Goal: Complete application form

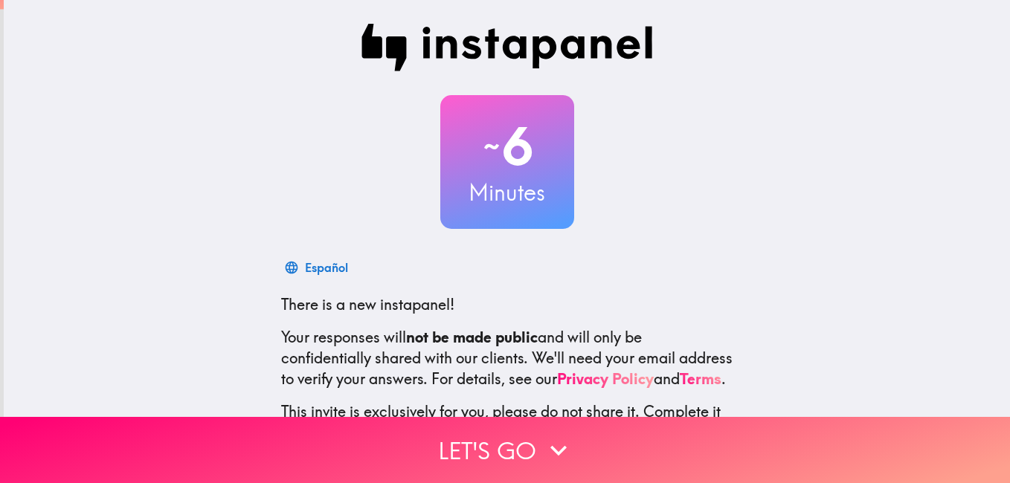
scroll to position [135, 0]
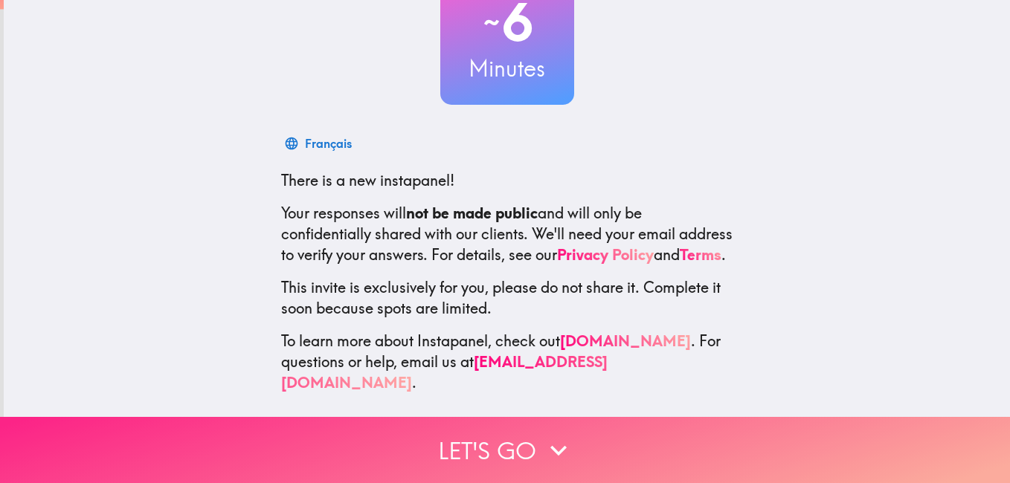
click at [513, 436] on button "Let's go" at bounding box center [505, 450] width 1010 height 66
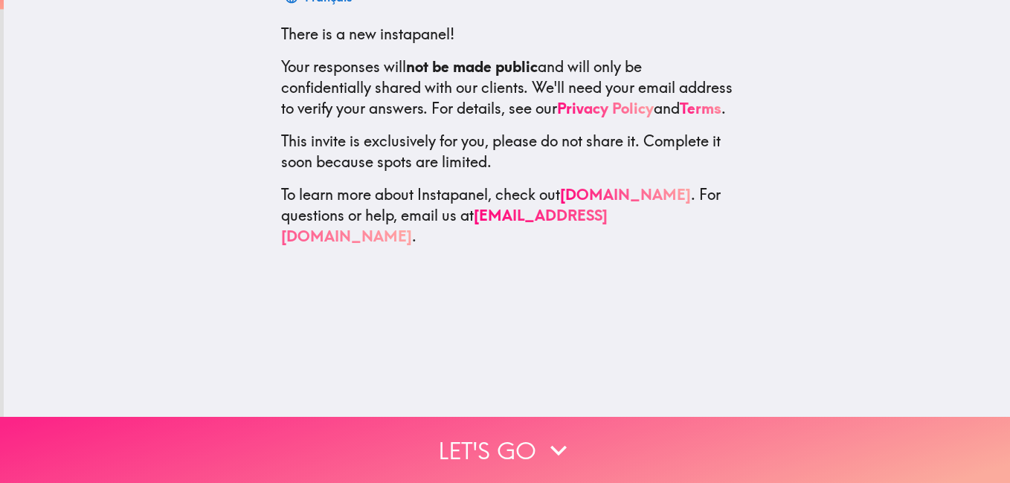
scroll to position [0, 0]
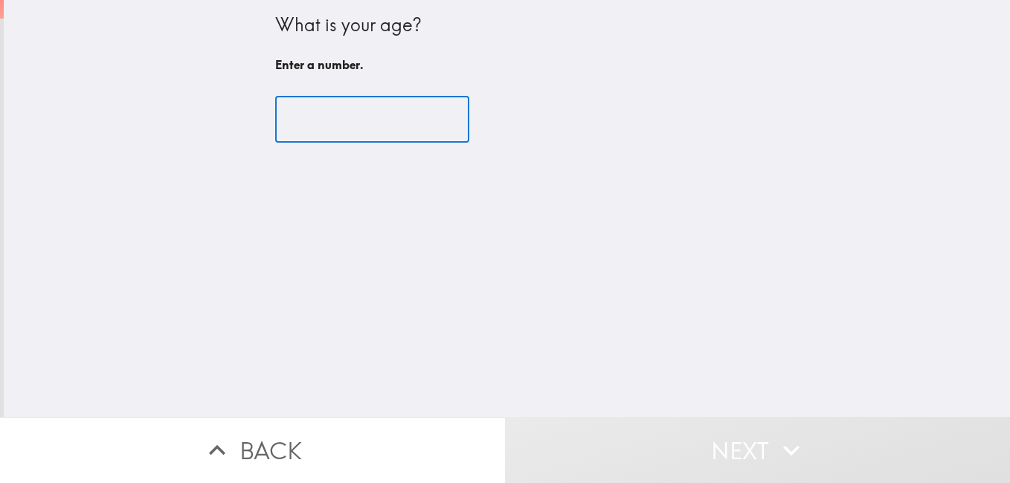
click at [349, 120] on input "number" at bounding box center [372, 120] width 194 height 46
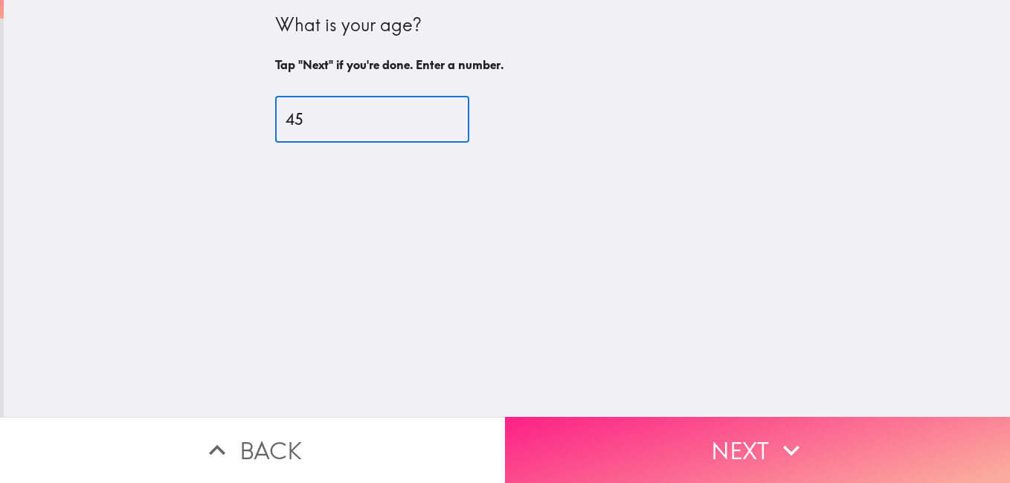
type input "45"
click at [720, 425] on button "Next" at bounding box center [757, 450] width 505 height 66
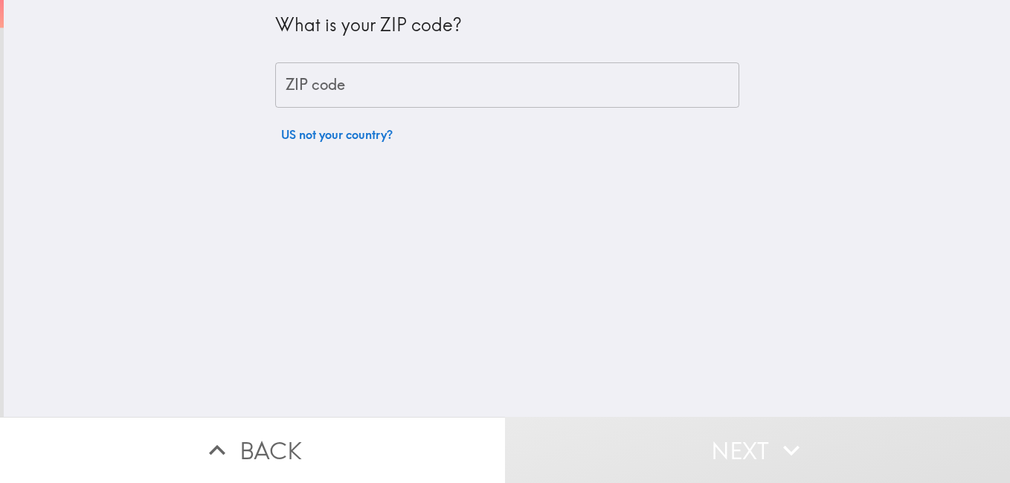
click at [335, 94] on input "ZIP code" at bounding box center [507, 85] width 464 height 46
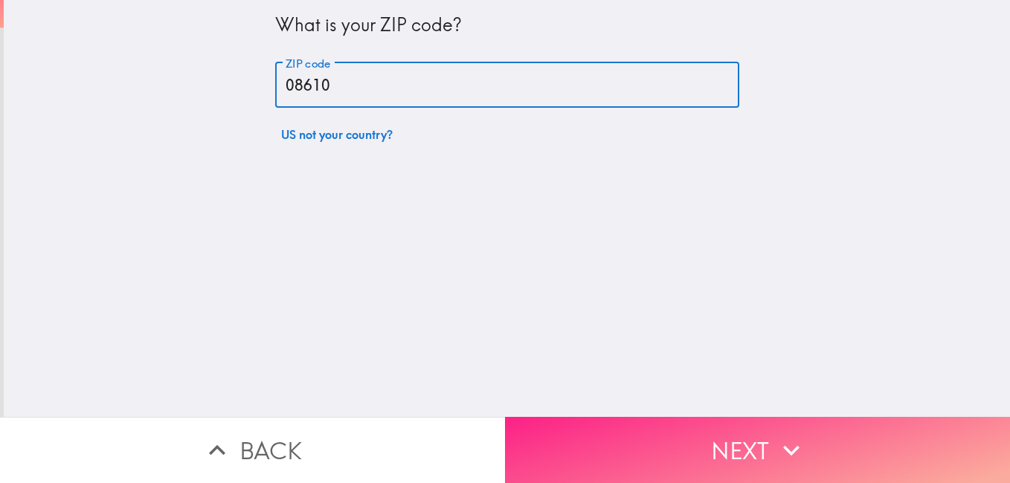
type input "08610"
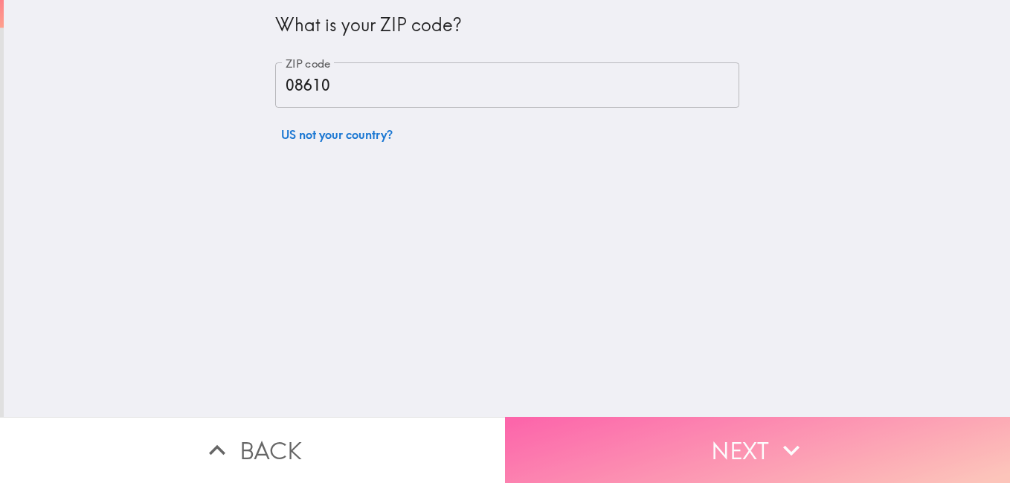
click at [662, 452] on button "Next" at bounding box center [757, 450] width 505 height 66
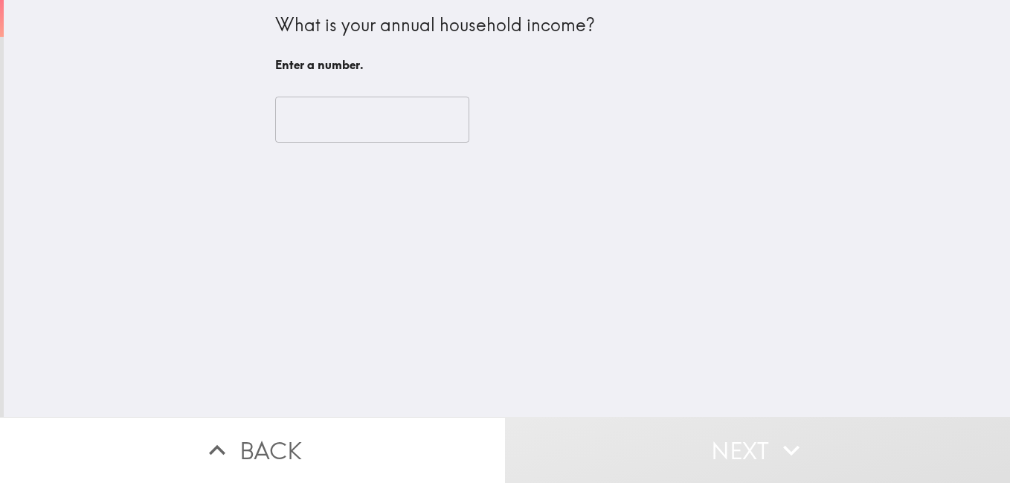
click at [334, 123] on input "number" at bounding box center [372, 120] width 194 height 46
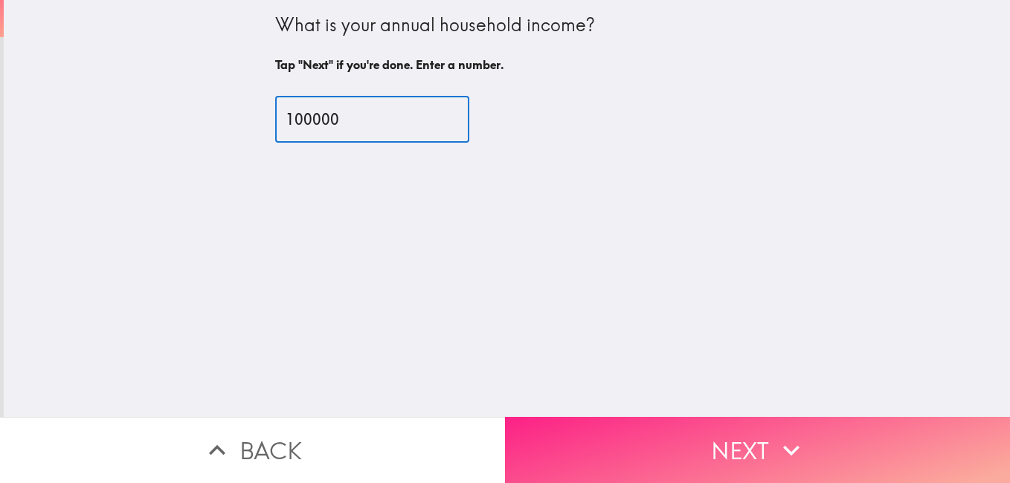
type input "100000"
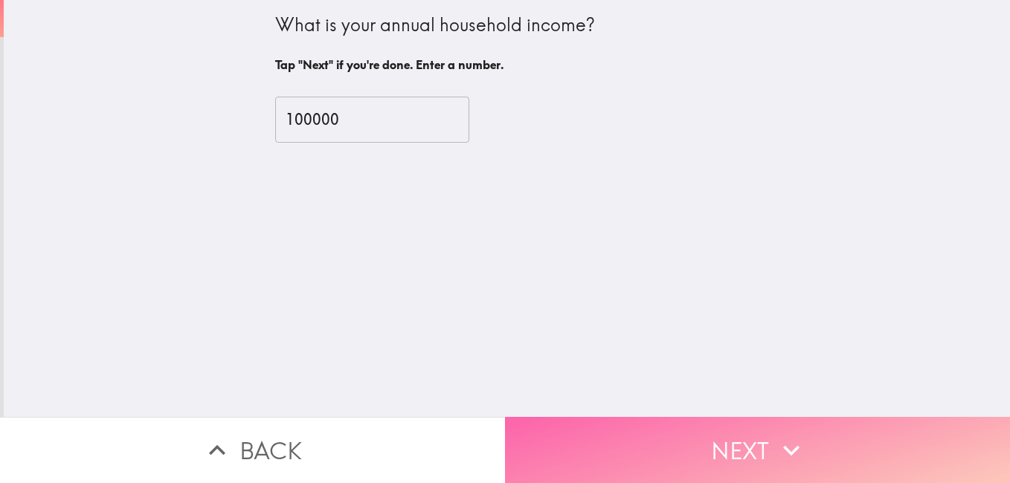
click at [624, 454] on button "Next" at bounding box center [757, 450] width 505 height 66
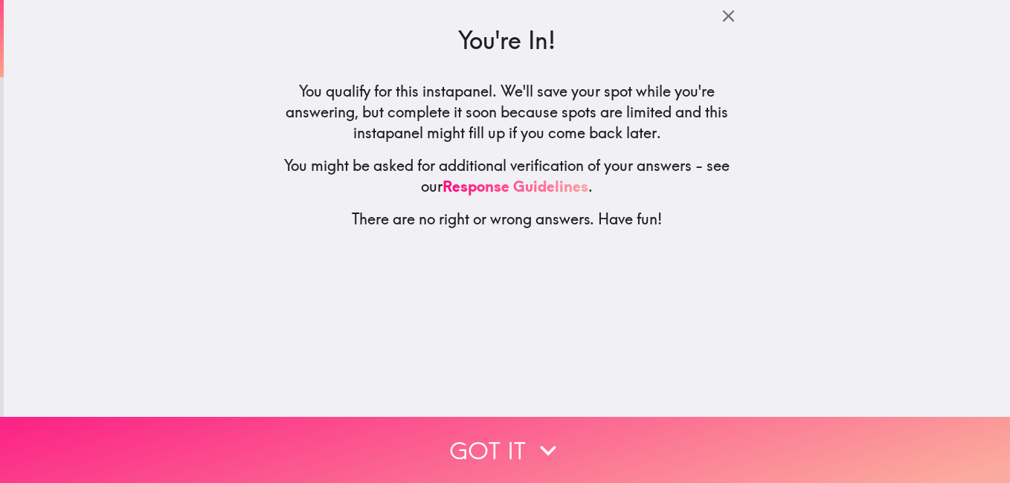
click at [484, 439] on button "Got it" at bounding box center [505, 450] width 1010 height 66
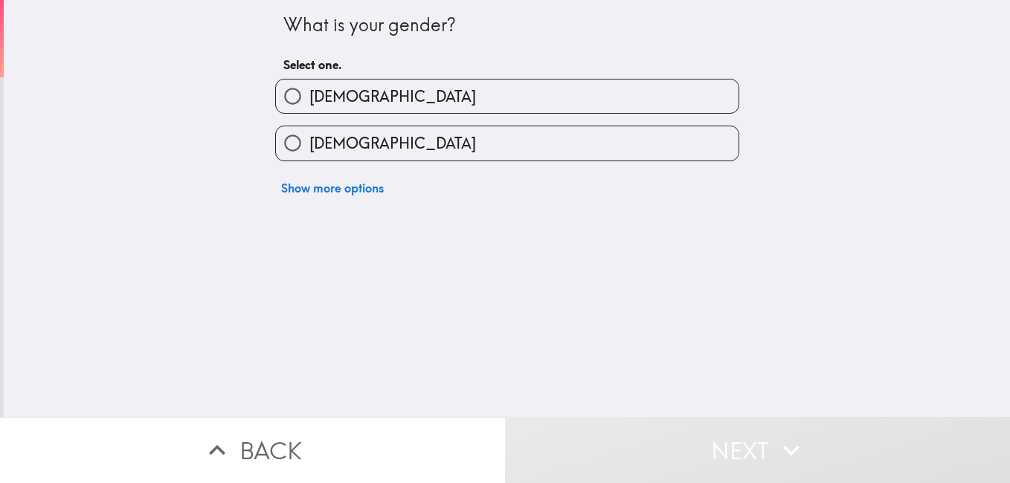
click at [437, 93] on label "[DEMOGRAPHIC_DATA]" at bounding box center [507, 96] width 462 height 33
click at [309, 93] on input "[DEMOGRAPHIC_DATA]" at bounding box center [292, 96] width 33 height 33
radio input "true"
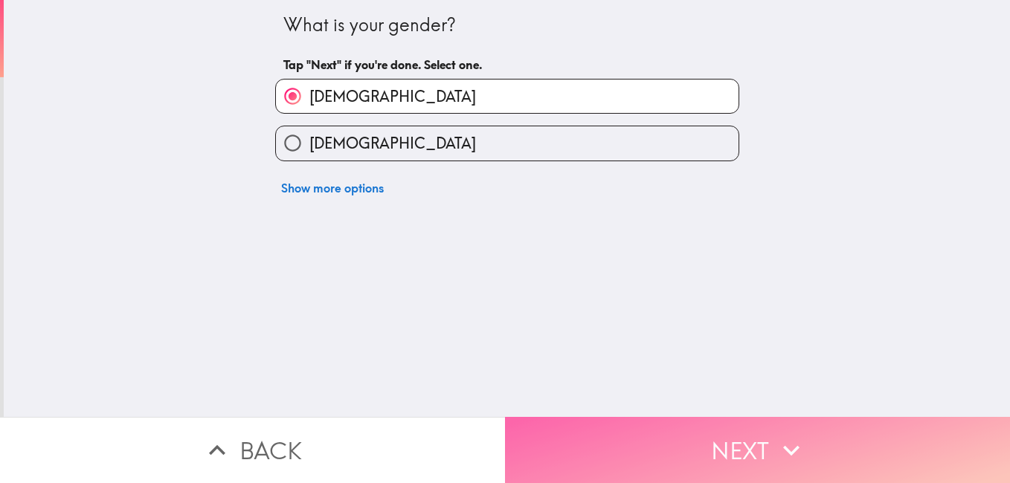
click at [662, 439] on button "Next" at bounding box center [757, 450] width 505 height 66
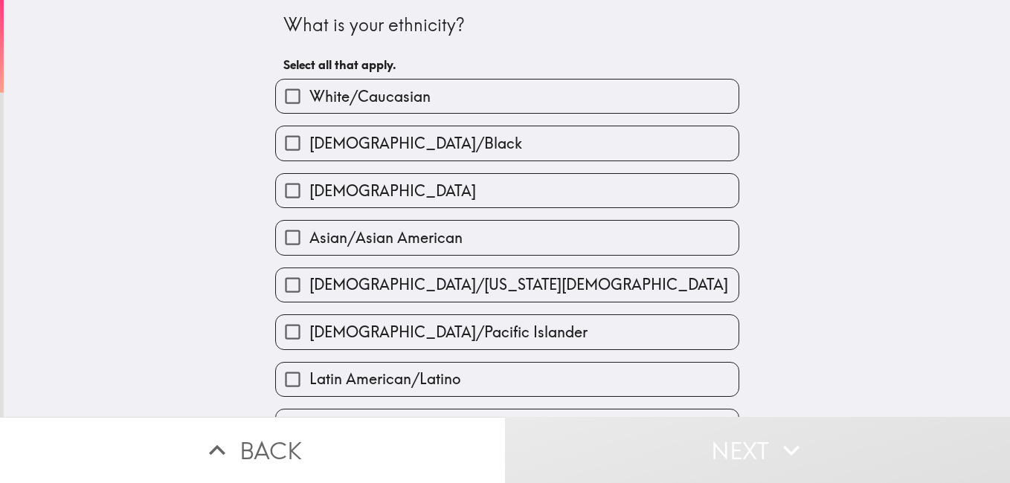
drag, startPoint x: 330, startPoint y: 97, endPoint x: 428, endPoint y: 178, distance: 127.2
click at [332, 96] on span "White/Caucasian" at bounding box center [369, 96] width 121 height 21
click at [309, 96] on input "White/Caucasian" at bounding box center [292, 96] width 33 height 33
checkbox input "true"
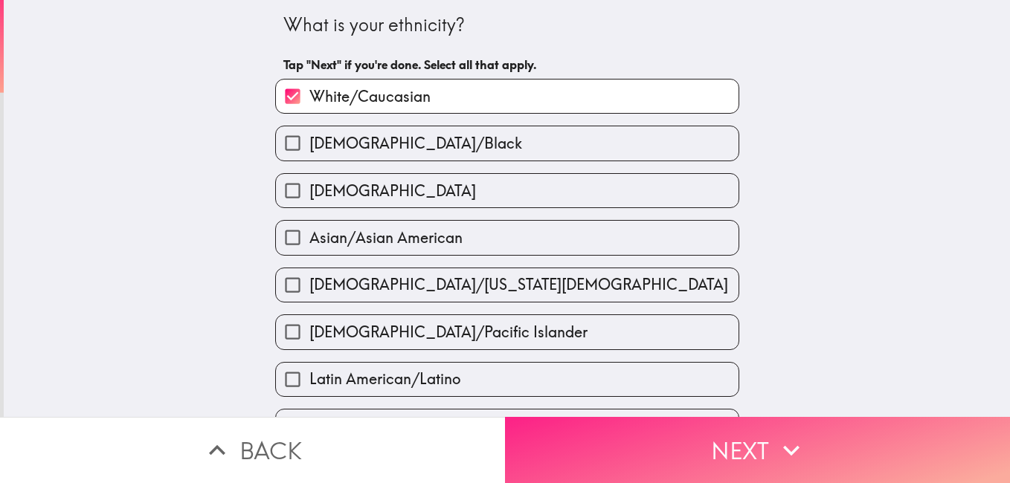
click at [667, 445] on button "Next" at bounding box center [757, 450] width 505 height 66
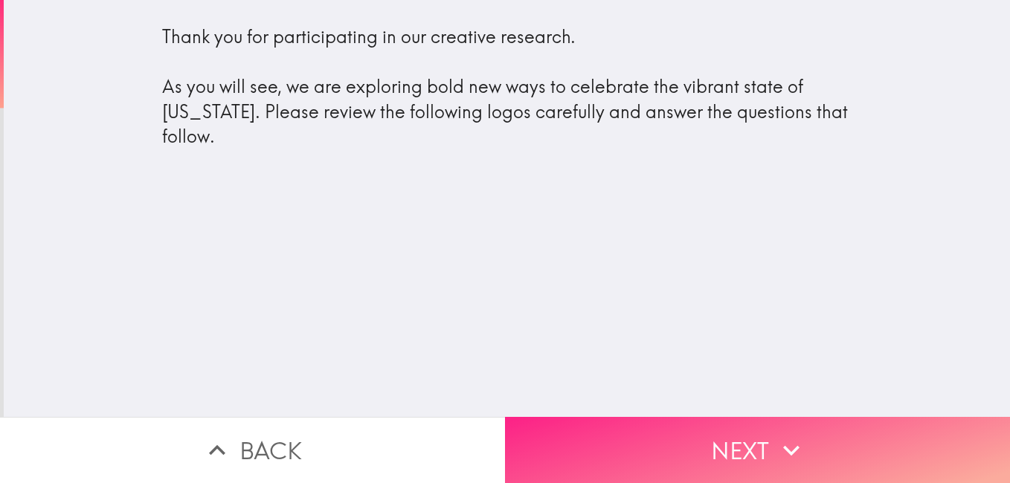
click at [881, 427] on button "Next" at bounding box center [757, 450] width 505 height 66
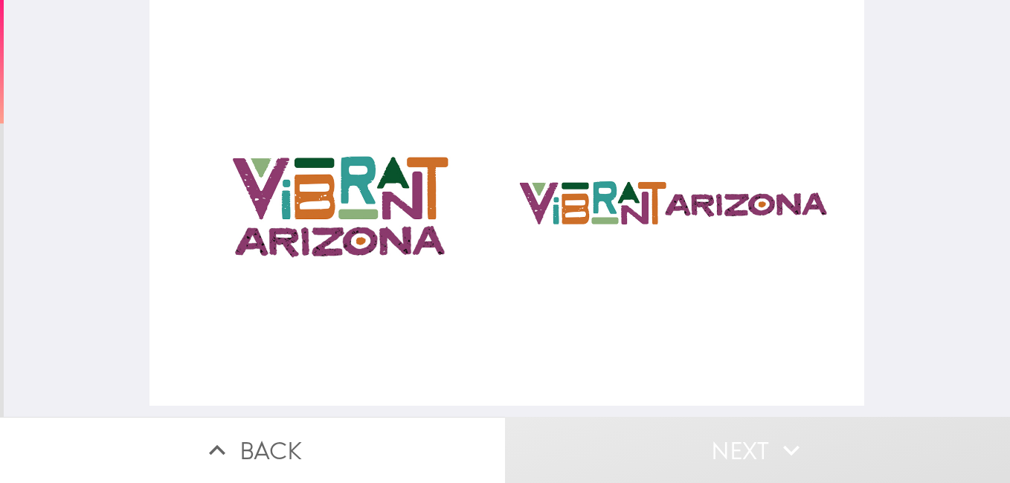
click at [432, 194] on div at bounding box center [506, 203] width 714 height 406
click at [255, 206] on div at bounding box center [506, 203] width 714 height 406
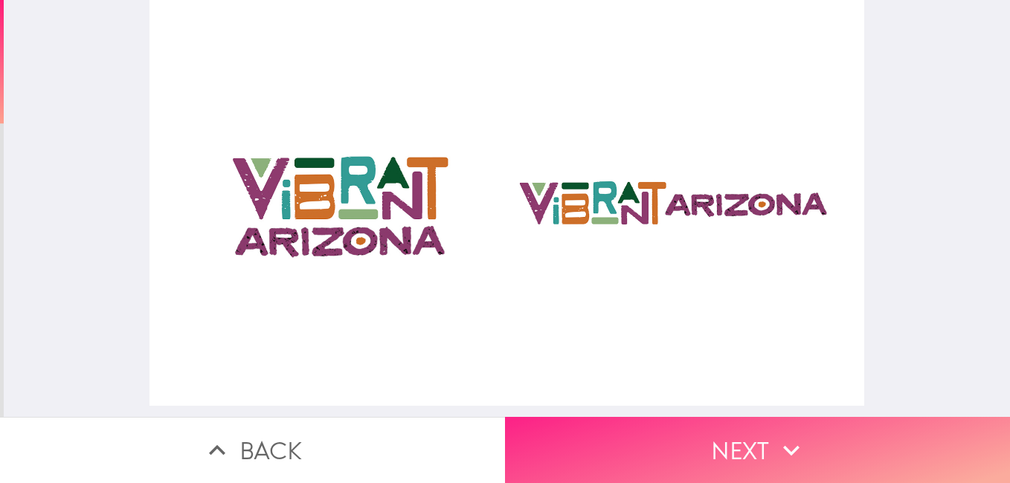
click at [733, 427] on button "Next" at bounding box center [757, 450] width 505 height 66
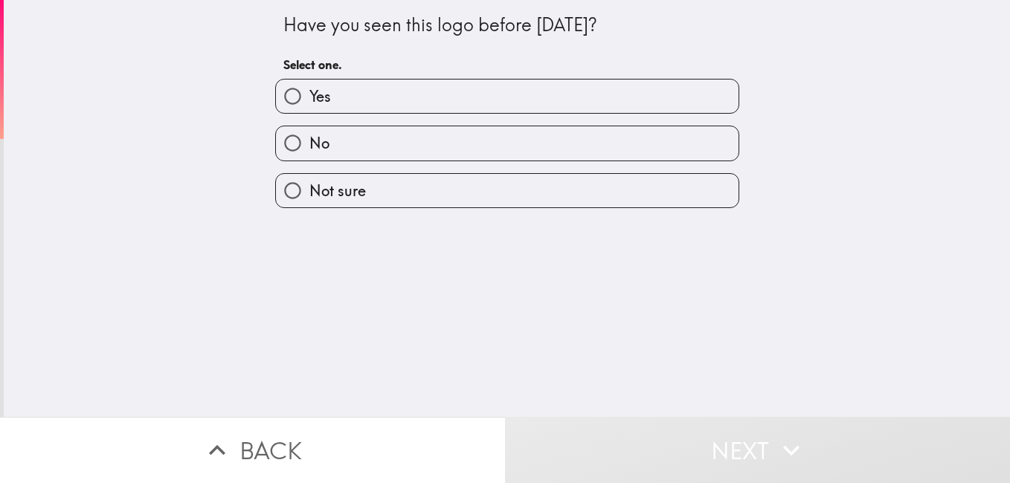
click at [461, 100] on label "Yes" at bounding box center [507, 96] width 462 height 33
click at [309, 100] on input "Yes" at bounding box center [292, 96] width 33 height 33
radio input "true"
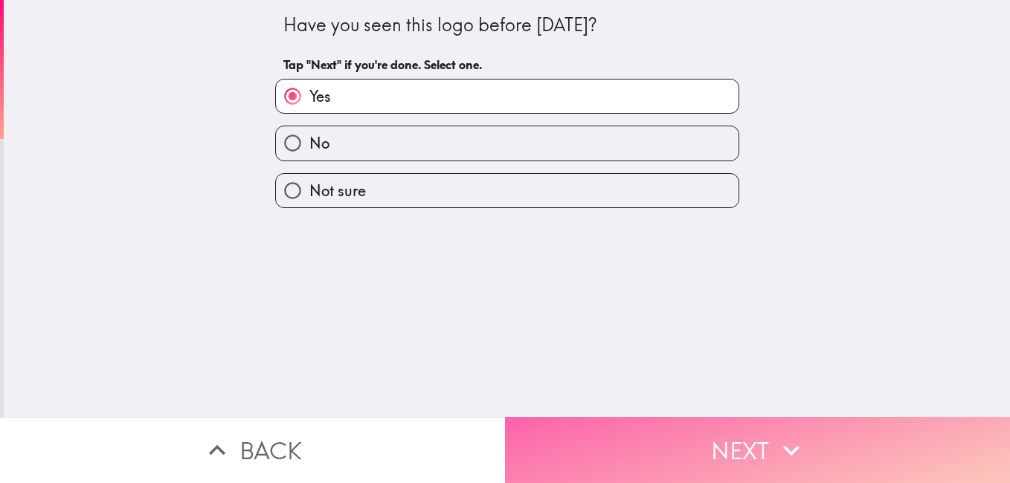
click at [663, 448] on button "Next" at bounding box center [757, 450] width 505 height 66
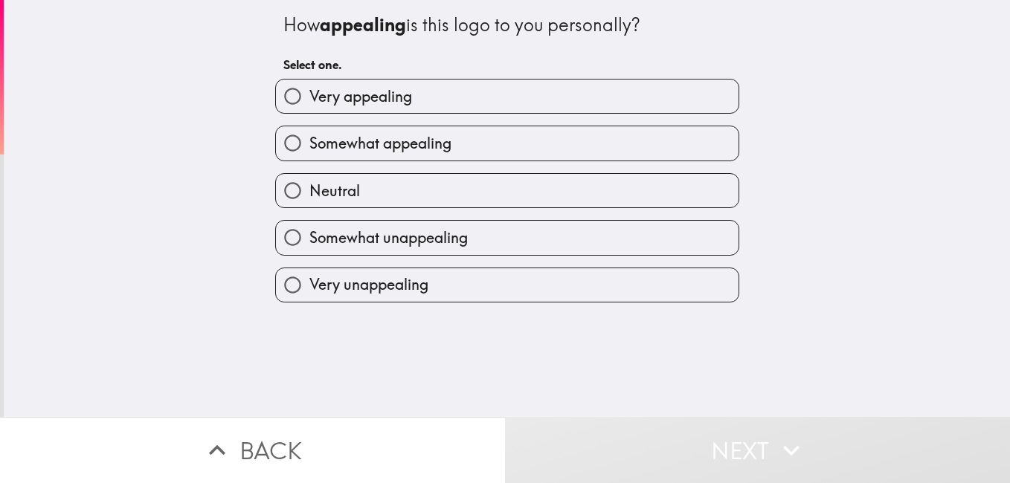
click at [390, 89] on span "Very appealing" at bounding box center [360, 96] width 103 height 21
click at [309, 89] on input "Very appealing" at bounding box center [292, 96] width 33 height 33
radio input "true"
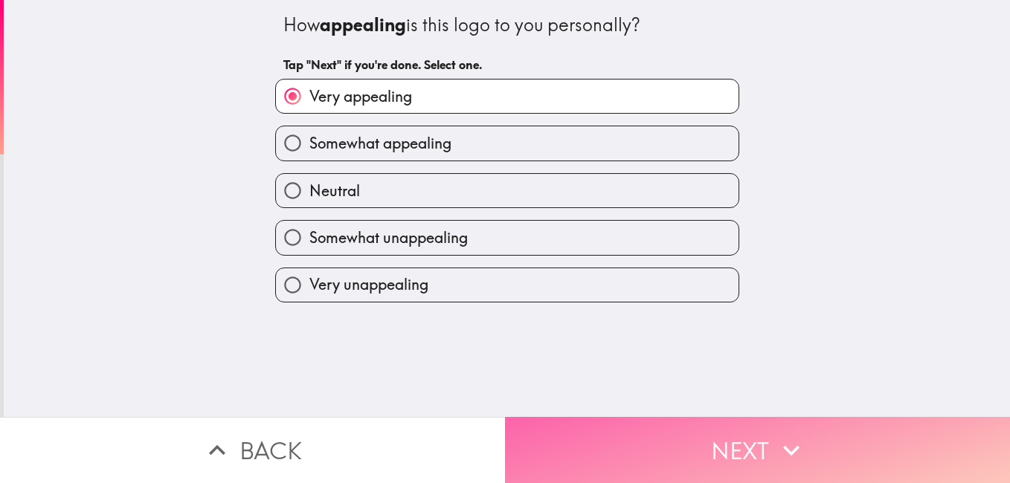
click at [722, 429] on button "Next" at bounding box center [757, 450] width 505 height 66
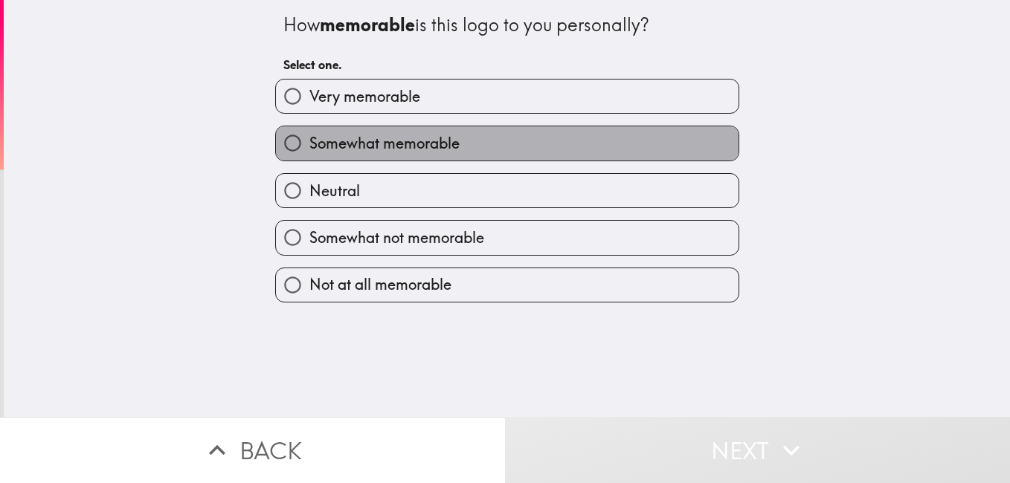
click at [375, 143] on span "Somewhat memorable" at bounding box center [384, 143] width 150 height 21
click at [309, 143] on input "Somewhat memorable" at bounding box center [292, 142] width 33 height 33
radio input "true"
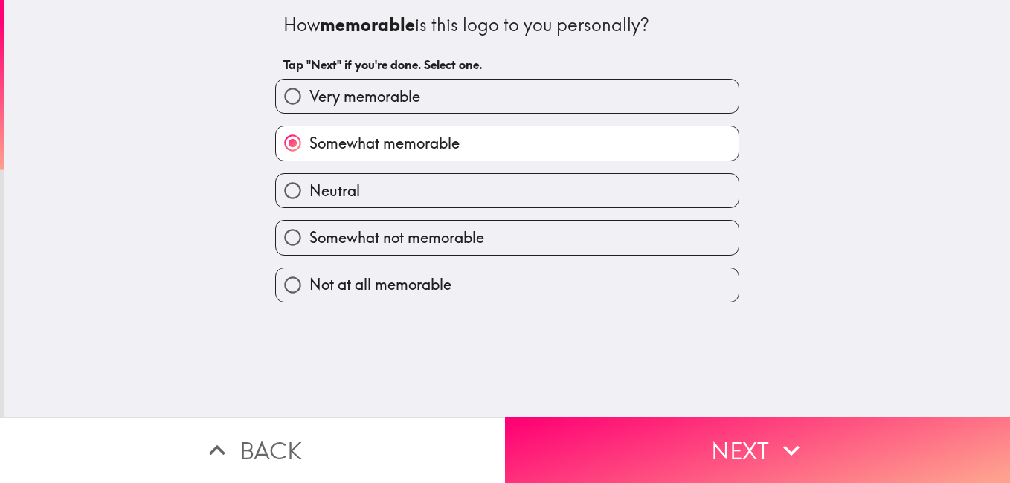
click at [390, 100] on span "Very memorable" at bounding box center [364, 96] width 111 height 21
click at [309, 100] on input "Very memorable" at bounding box center [292, 96] width 33 height 33
radio input "true"
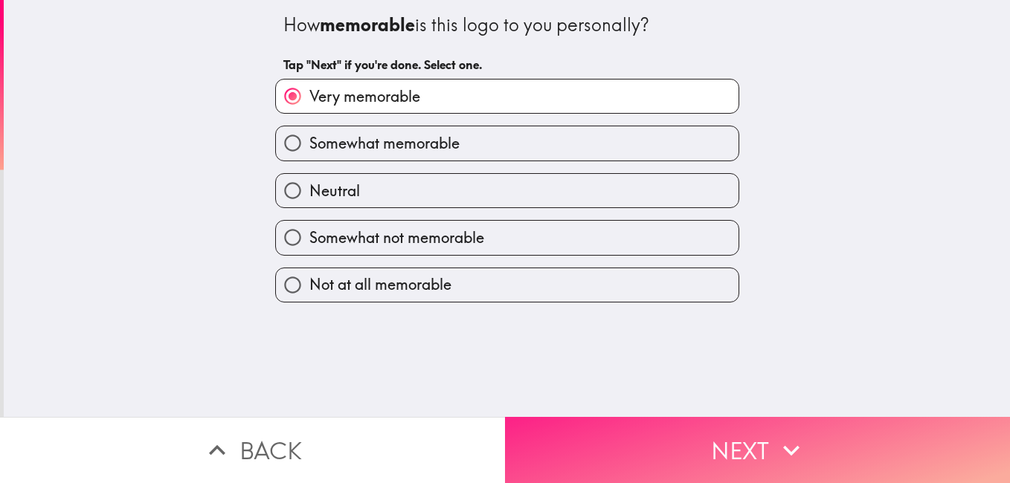
click at [677, 448] on button "Next" at bounding box center [757, 450] width 505 height 66
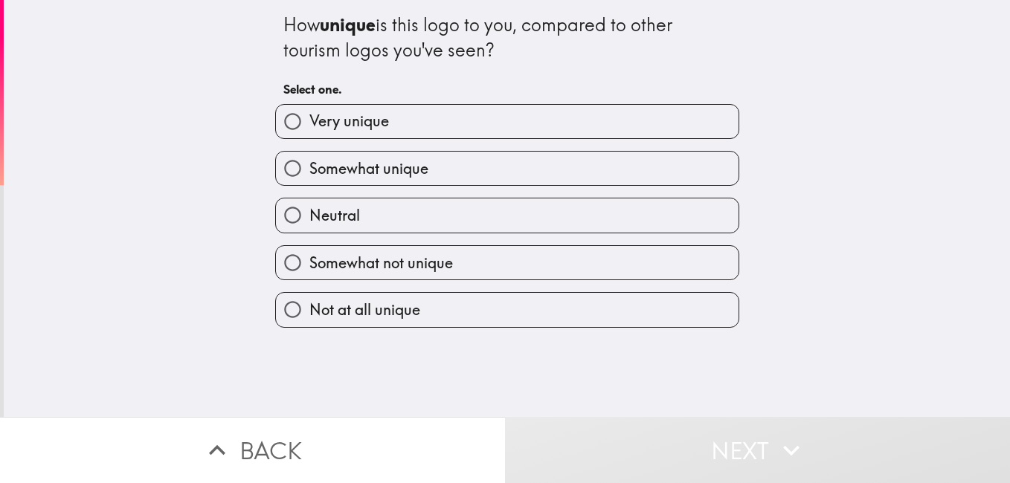
click at [369, 138] on label "Very unique" at bounding box center [507, 121] width 462 height 33
click at [309, 138] on input "Very unique" at bounding box center [292, 121] width 33 height 33
radio input "true"
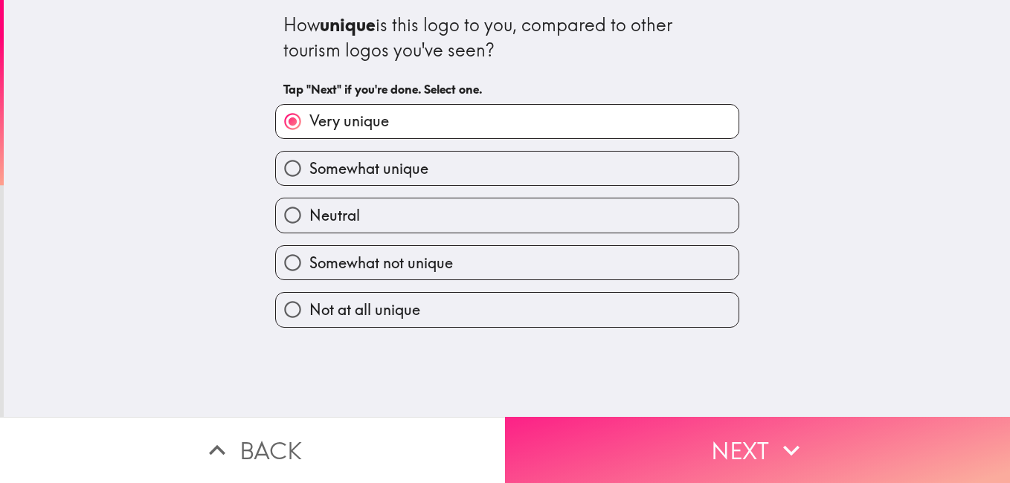
click at [674, 443] on button "Next" at bounding box center [757, 450] width 505 height 66
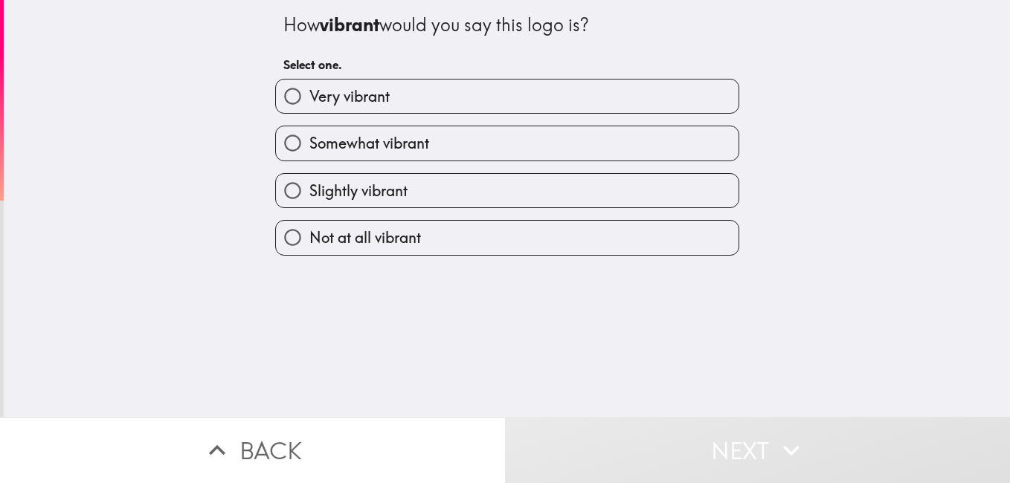
click at [443, 100] on label "Very vibrant" at bounding box center [507, 96] width 462 height 33
click at [309, 100] on input "Very vibrant" at bounding box center [292, 96] width 33 height 33
radio input "true"
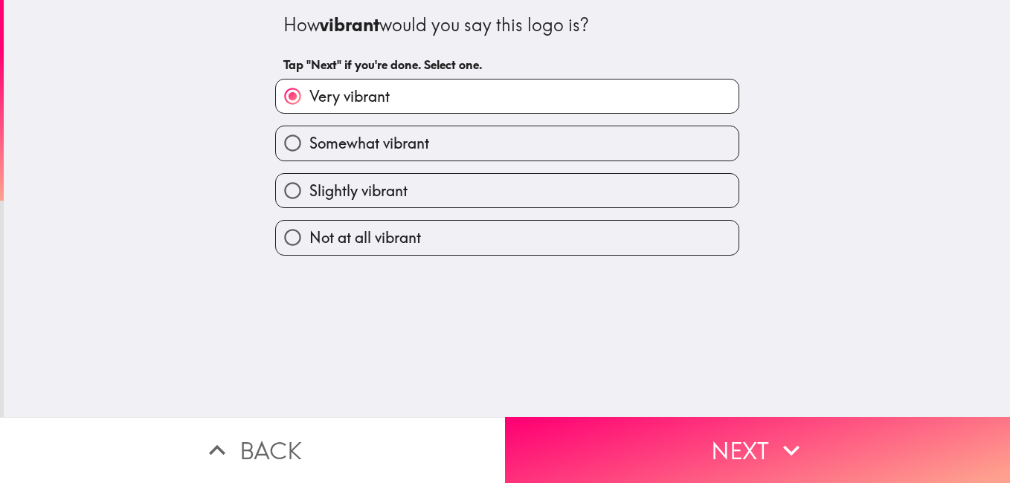
click at [376, 177] on label "Slightly vibrant" at bounding box center [507, 190] width 462 height 33
click at [309, 177] on input "Slightly vibrant" at bounding box center [292, 190] width 33 height 33
radio input "true"
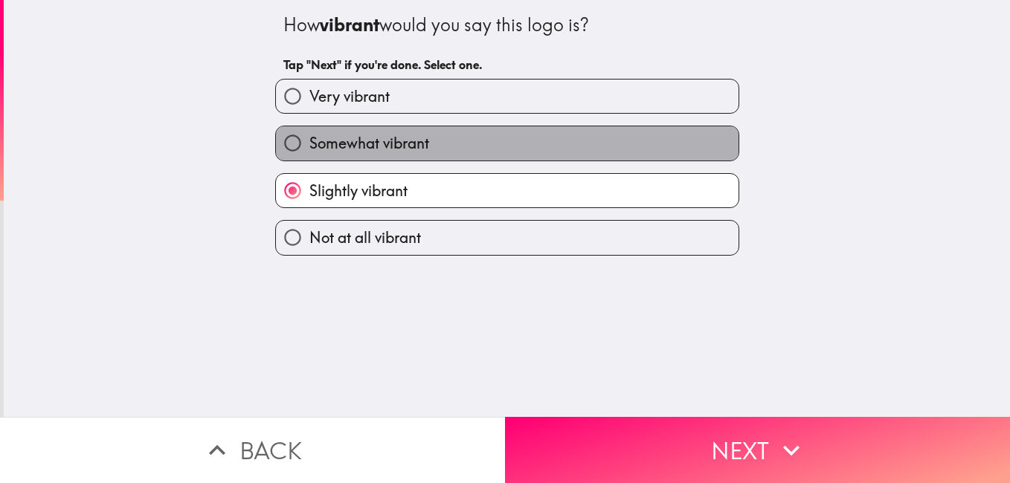
click at [384, 137] on span "Somewhat vibrant" at bounding box center [369, 143] width 120 height 21
click at [309, 137] on input "Somewhat vibrant" at bounding box center [292, 142] width 33 height 33
radio input "true"
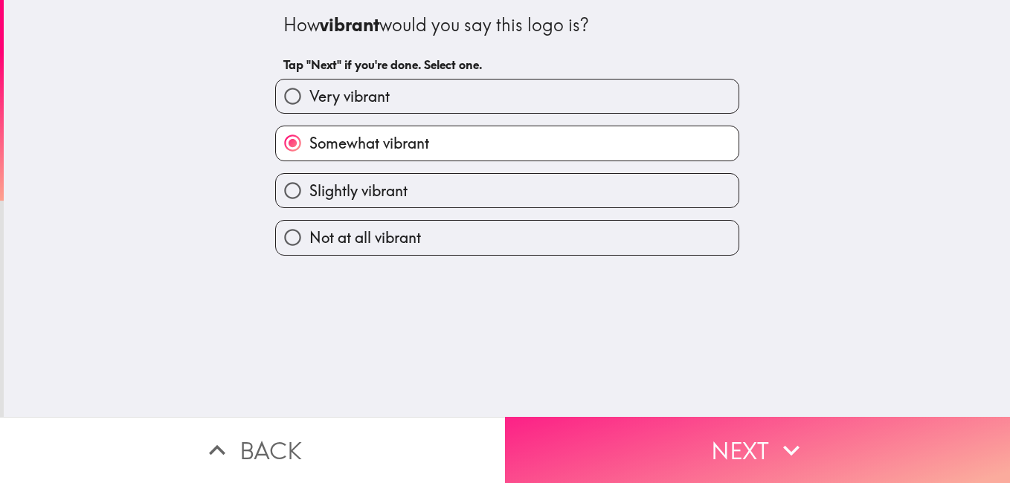
click at [662, 433] on button "Next" at bounding box center [757, 450] width 505 height 66
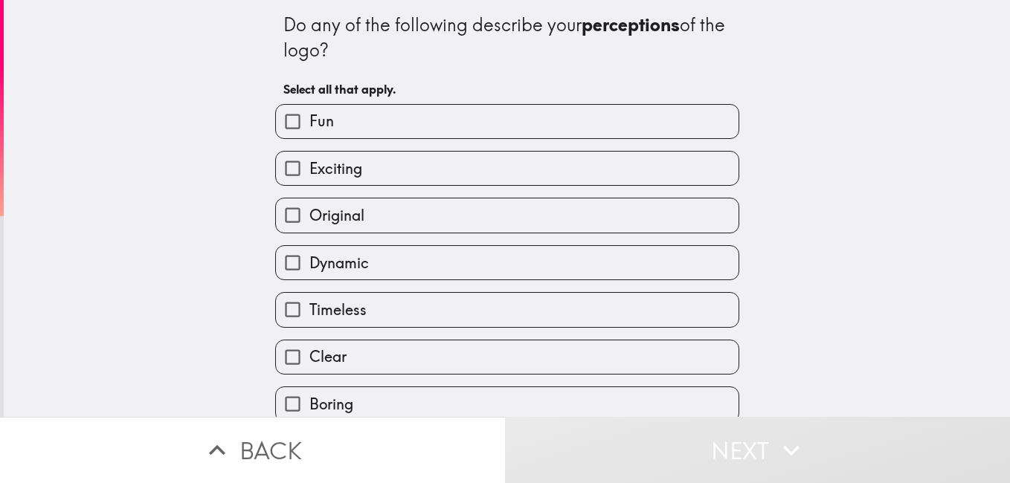
click at [323, 162] on span "Exciting" at bounding box center [335, 168] width 53 height 21
click at [309, 162] on input "Exciting" at bounding box center [292, 168] width 33 height 33
checkbox input "true"
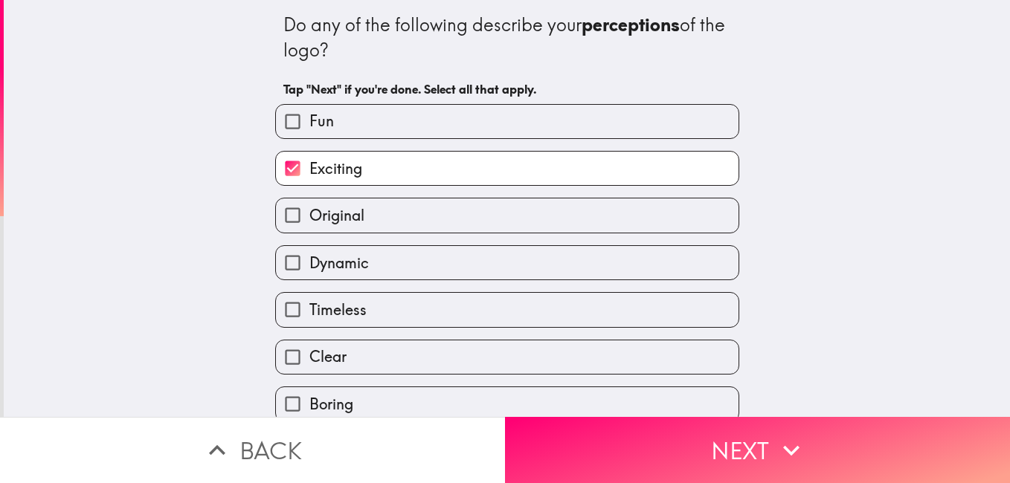
scroll to position [74, 0]
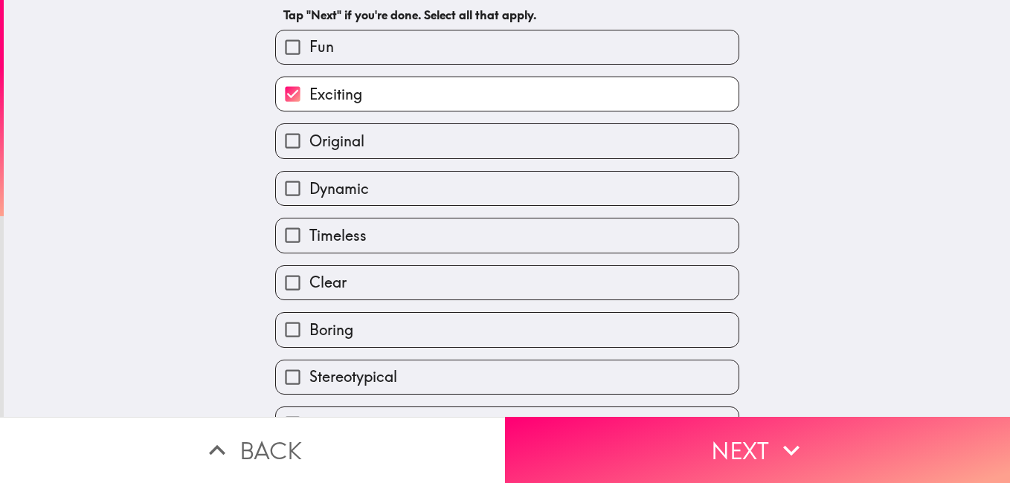
click at [346, 274] on label "Clear" at bounding box center [507, 282] width 462 height 33
click at [309, 274] on input "Clear" at bounding box center [292, 282] width 33 height 33
checkbox input "true"
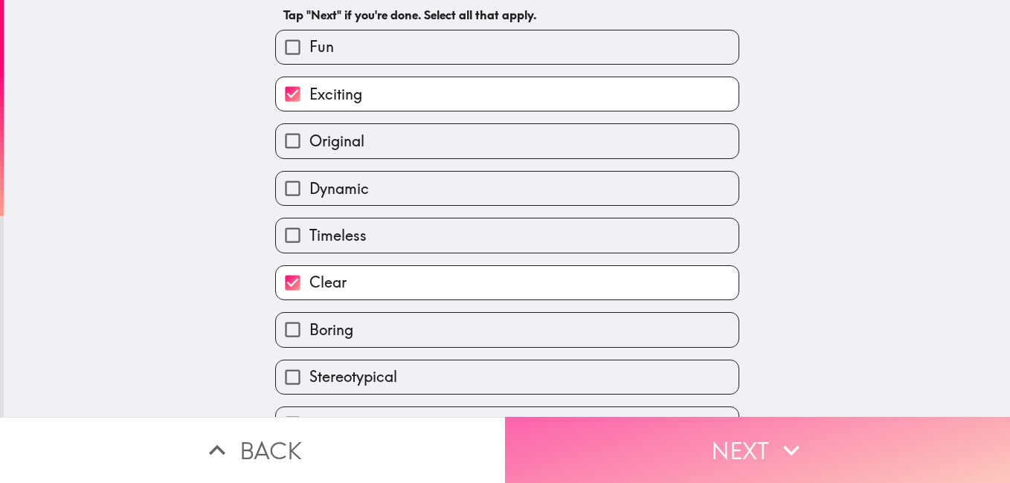
click at [664, 457] on button "Next" at bounding box center [757, 450] width 505 height 66
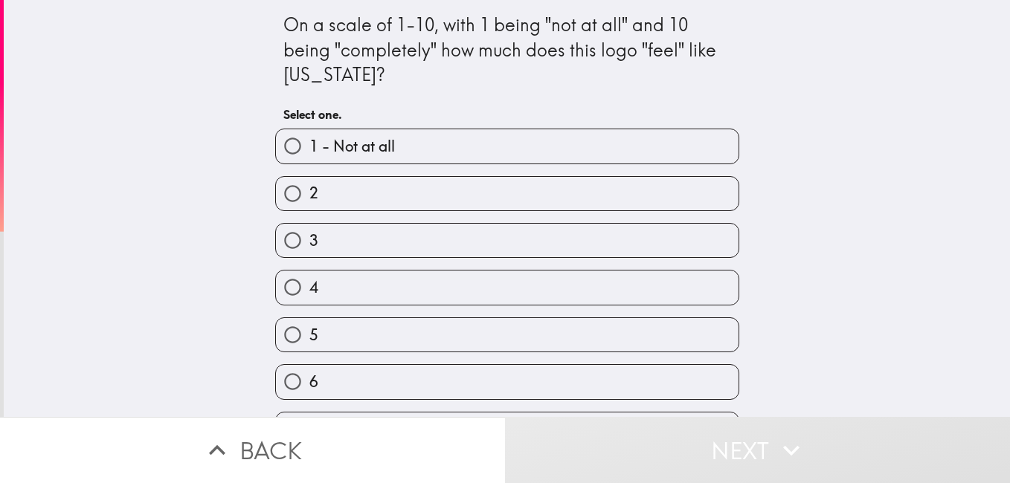
click at [350, 330] on label "5" at bounding box center [507, 334] width 462 height 33
click at [309, 330] on input "5" at bounding box center [292, 334] width 33 height 33
radio input "true"
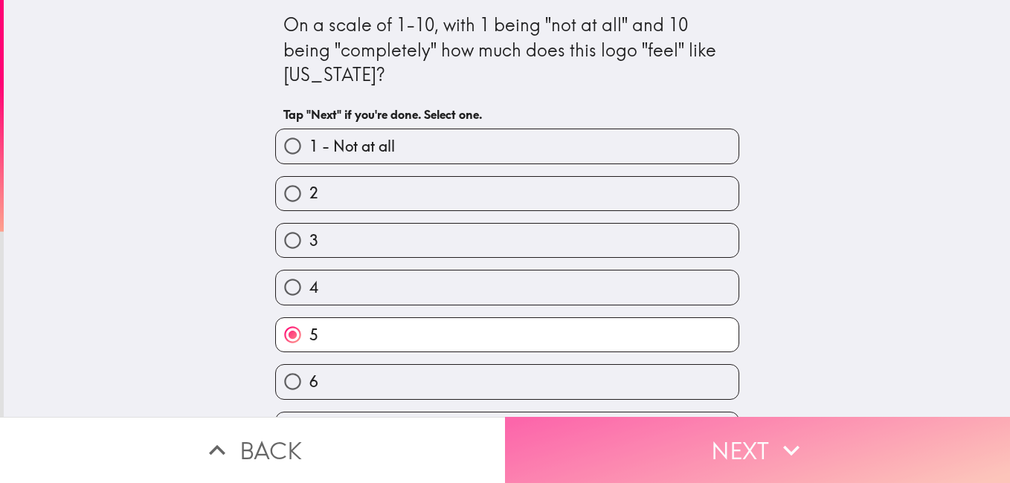
click at [630, 450] on button "Next" at bounding box center [757, 450] width 505 height 66
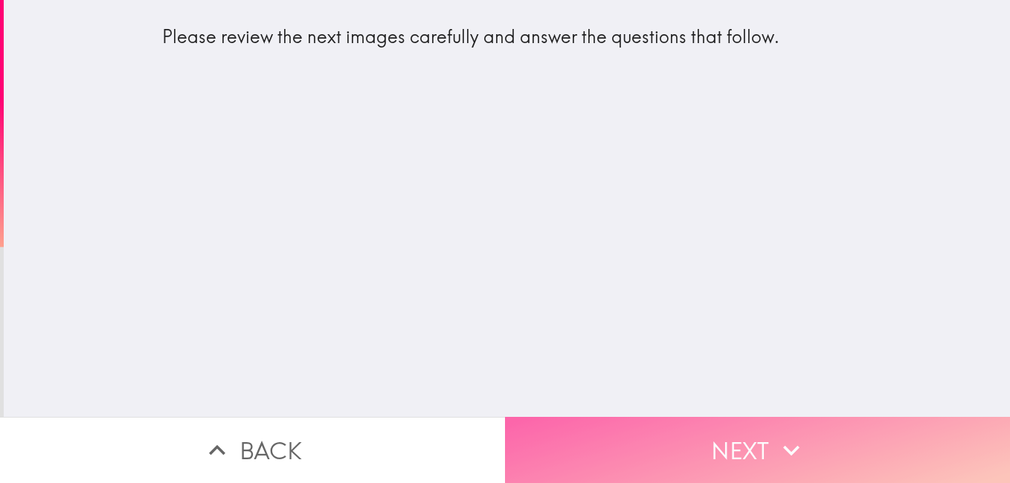
click at [636, 437] on button "Next" at bounding box center [757, 450] width 505 height 66
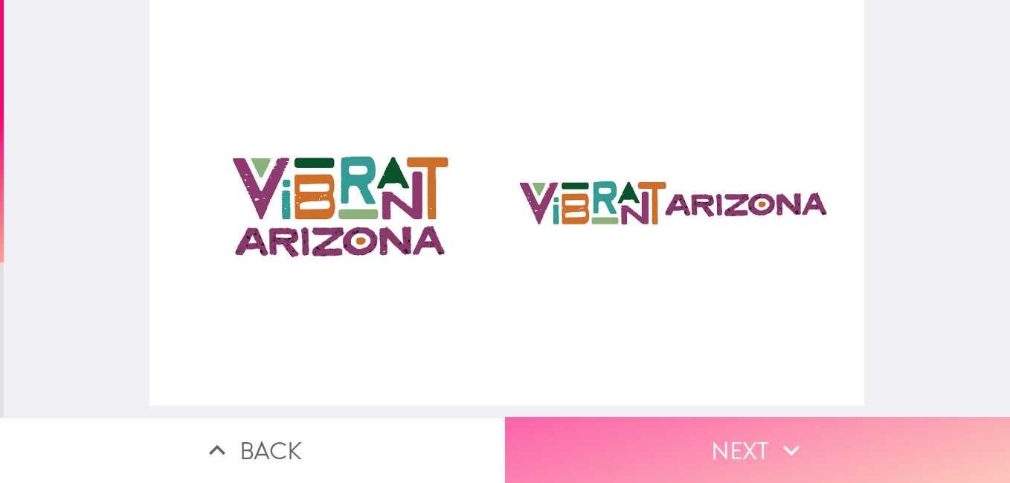
click at [772, 459] on button "Next" at bounding box center [757, 450] width 505 height 66
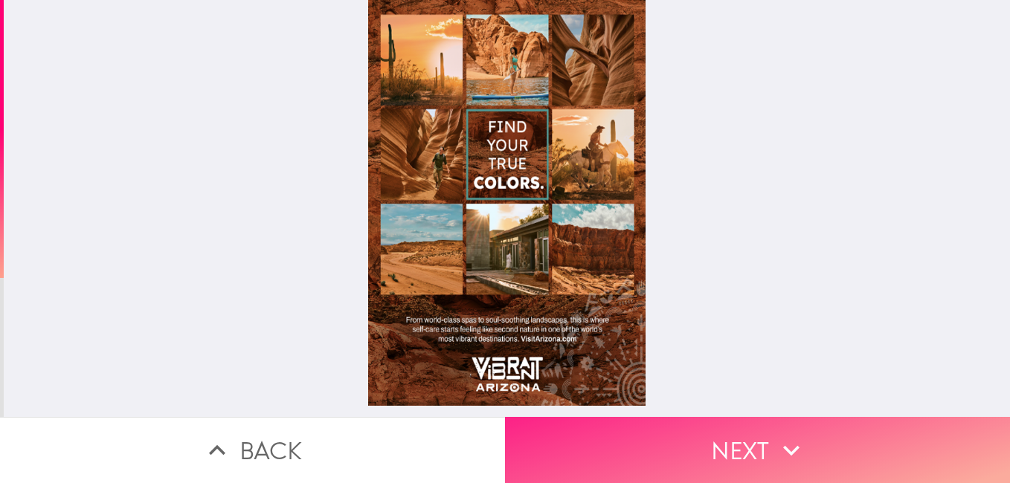
click at [748, 437] on button "Next" at bounding box center [757, 450] width 505 height 66
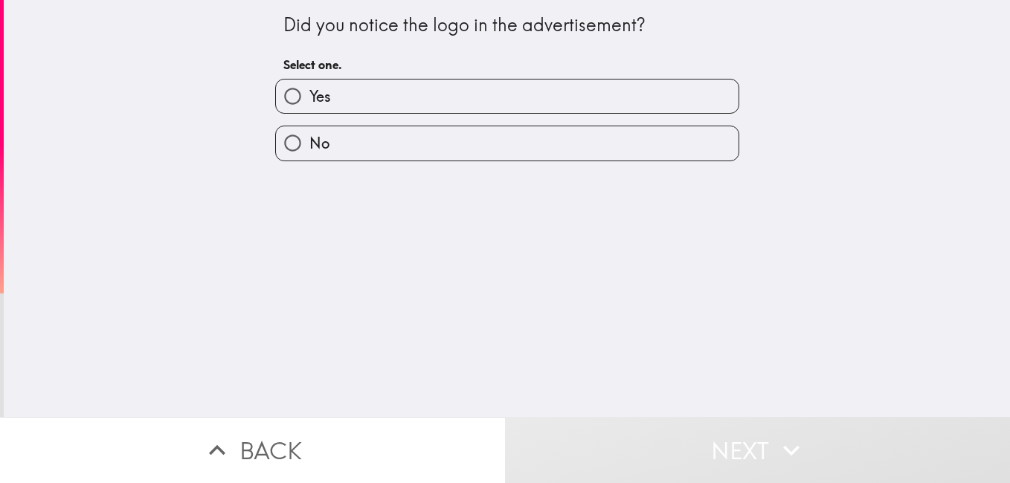
click at [402, 100] on label "Yes" at bounding box center [507, 96] width 462 height 33
click at [309, 100] on input "Yes" at bounding box center [292, 96] width 33 height 33
radio input "true"
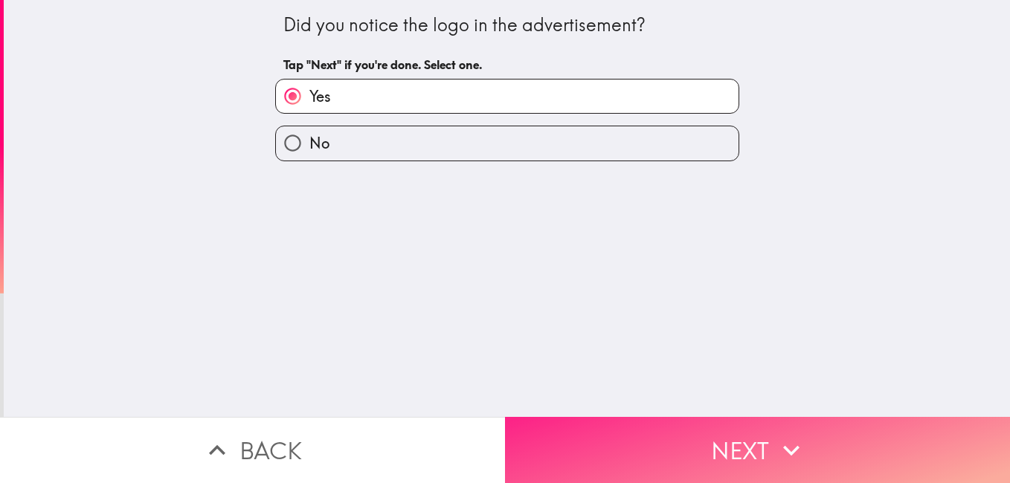
click at [664, 442] on button "Next" at bounding box center [757, 450] width 505 height 66
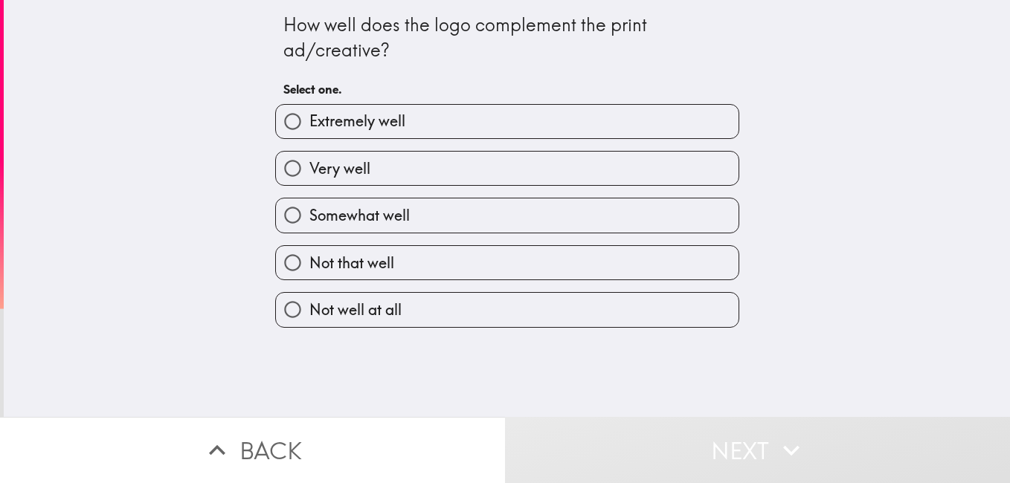
click at [387, 168] on label "Very well" at bounding box center [507, 168] width 462 height 33
click at [309, 168] on input "Very well" at bounding box center [292, 168] width 33 height 33
radio input "true"
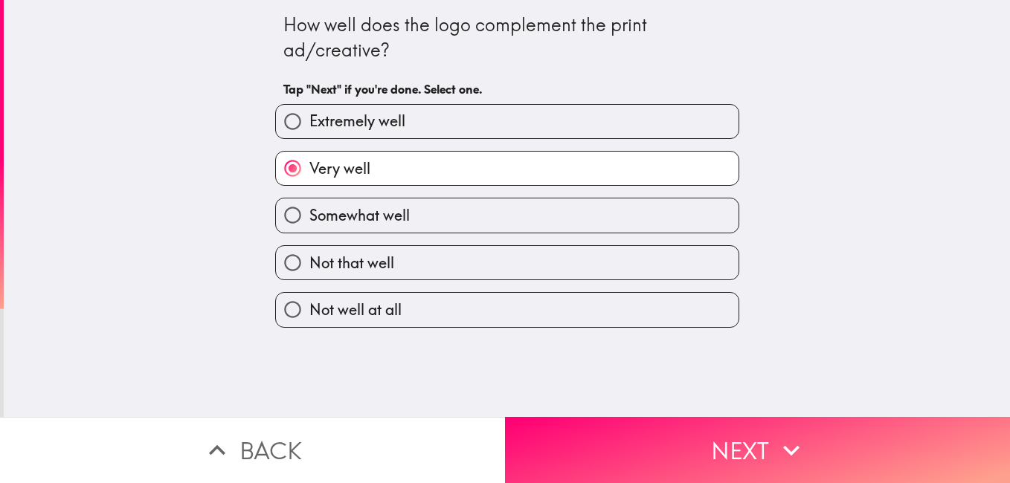
click at [646, 452] on button "Next" at bounding box center [757, 450] width 505 height 66
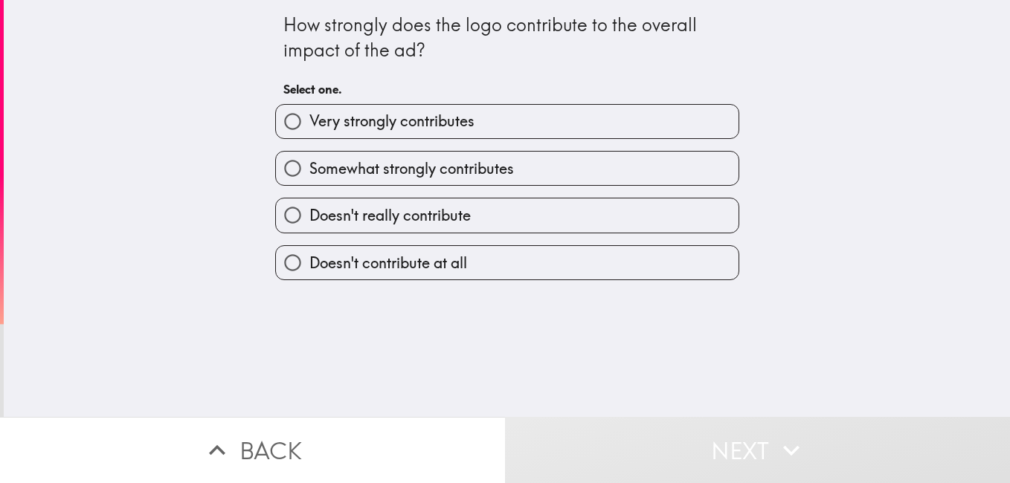
click at [378, 165] on span "Somewhat strongly contributes" at bounding box center [411, 168] width 204 height 21
click at [309, 165] on input "Somewhat strongly contributes" at bounding box center [292, 168] width 33 height 33
radio input "true"
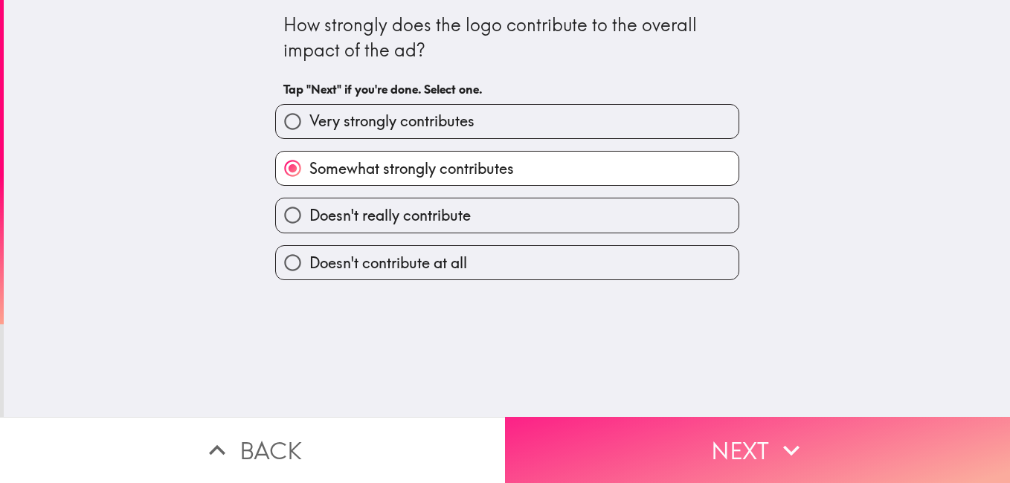
click at [727, 445] on button "Next" at bounding box center [757, 450] width 505 height 66
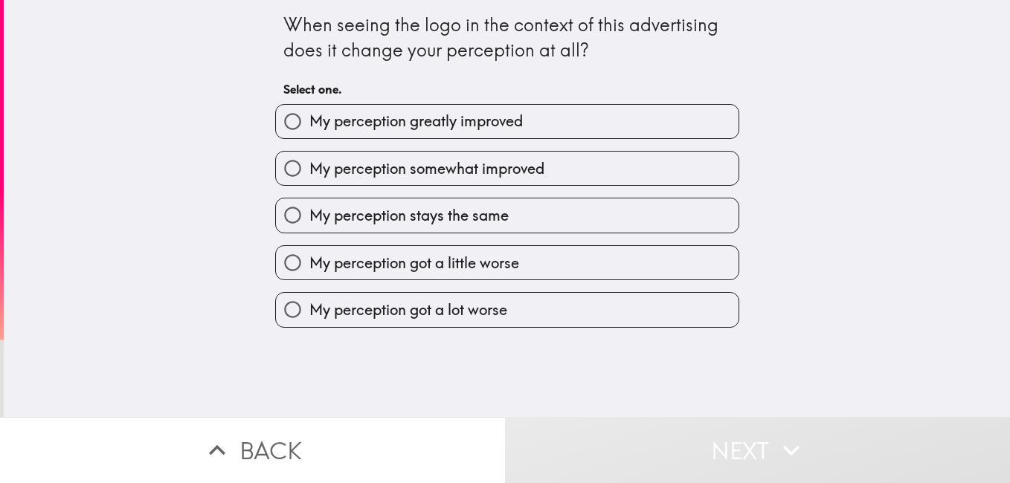
click at [393, 170] on span "My perception somewhat improved" at bounding box center [426, 168] width 235 height 21
click at [309, 170] on input "My perception somewhat improved" at bounding box center [292, 168] width 33 height 33
radio input "true"
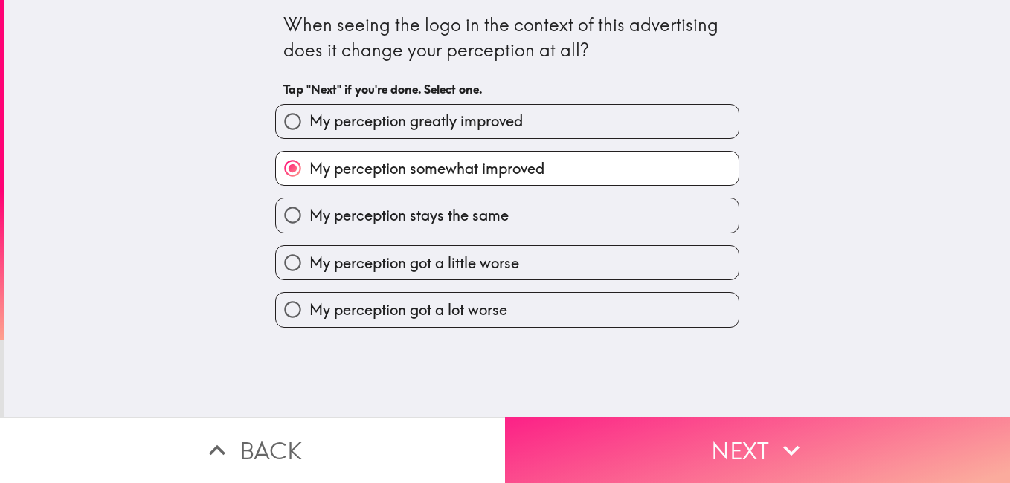
click at [662, 442] on button "Next" at bounding box center [757, 450] width 505 height 66
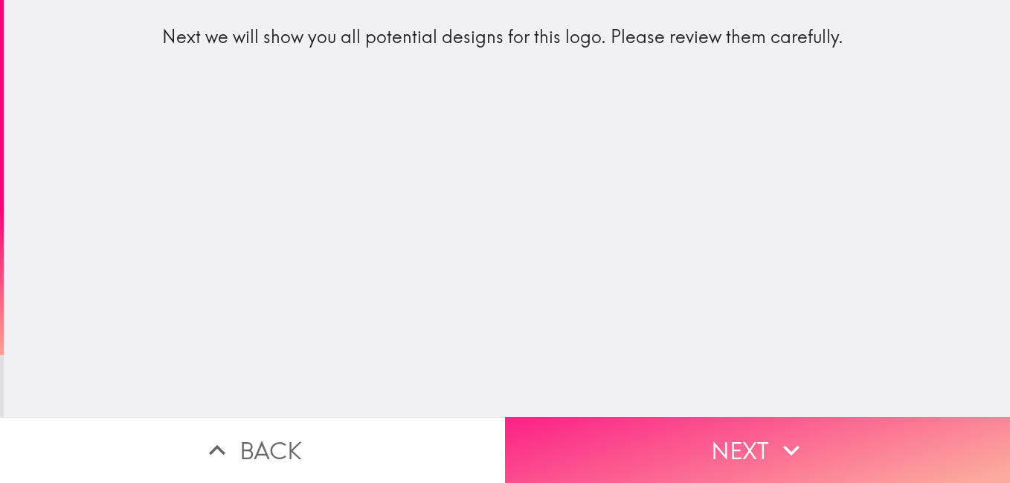
click at [793, 434] on icon "button" at bounding box center [791, 450] width 33 height 33
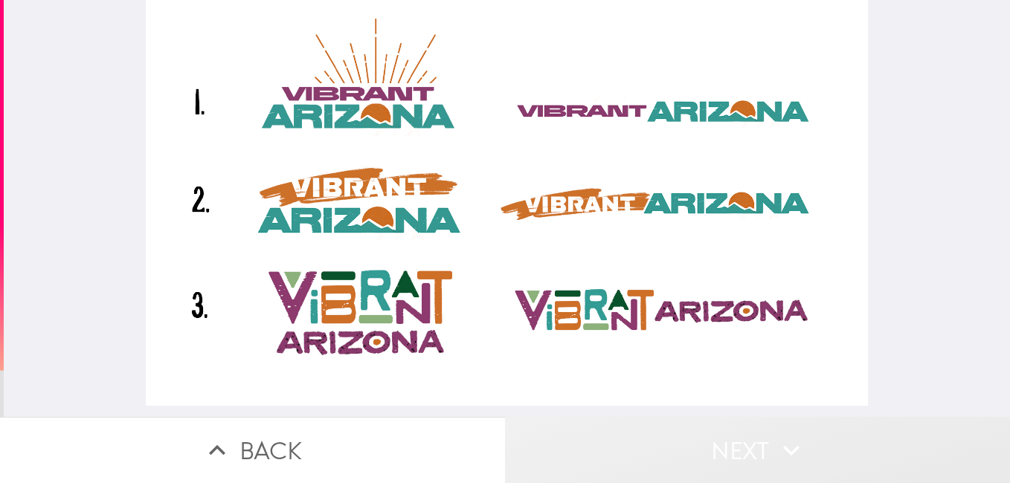
click at [707, 447] on button "Next" at bounding box center [757, 450] width 505 height 66
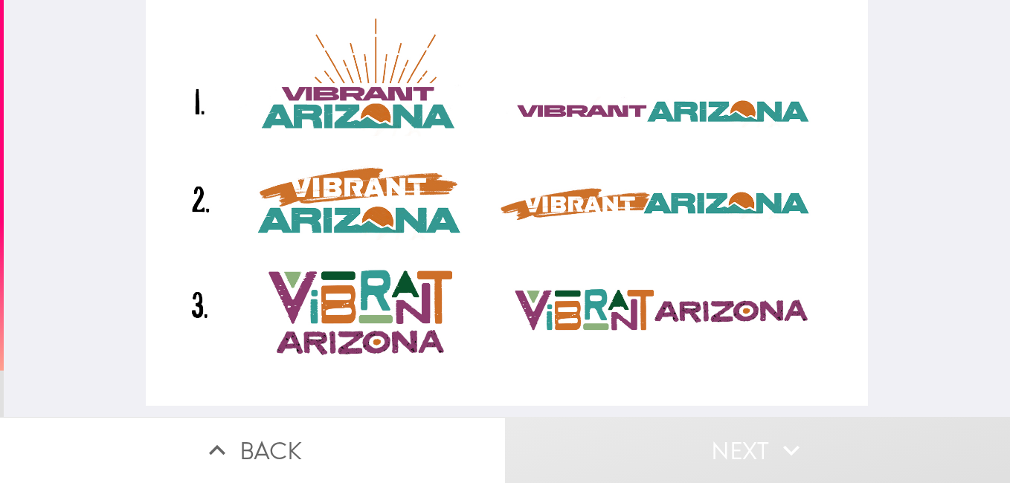
click at [593, 197] on div at bounding box center [507, 203] width 722 height 406
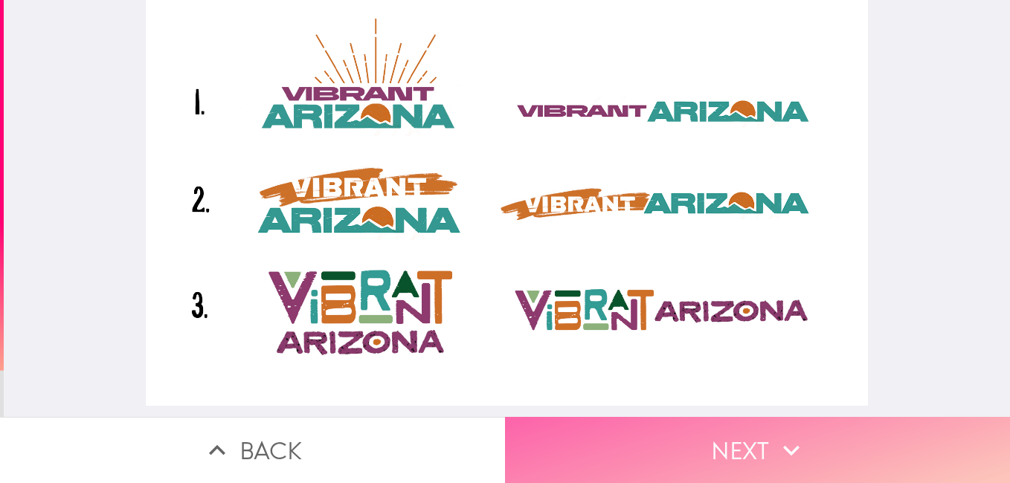
click at [691, 442] on button "Next" at bounding box center [757, 450] width 505 height 66
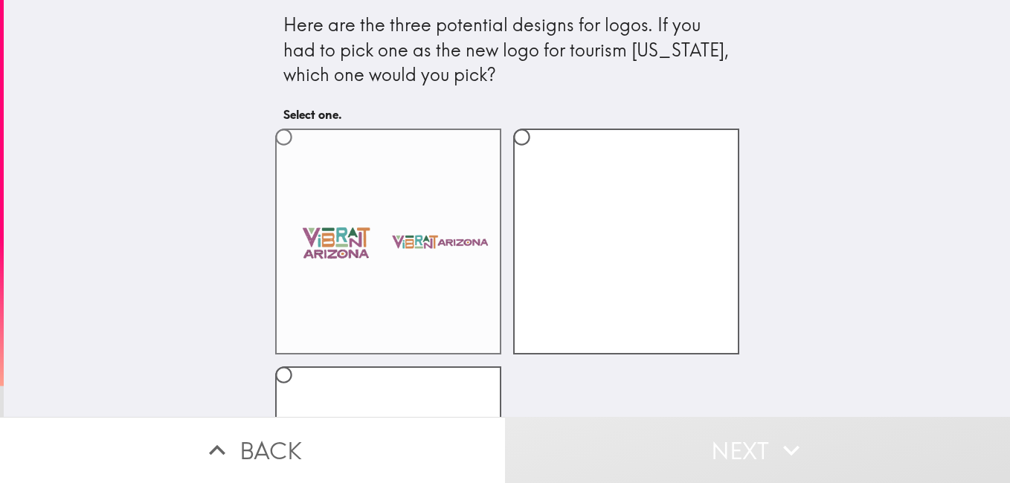
scroll to position [187, 0]
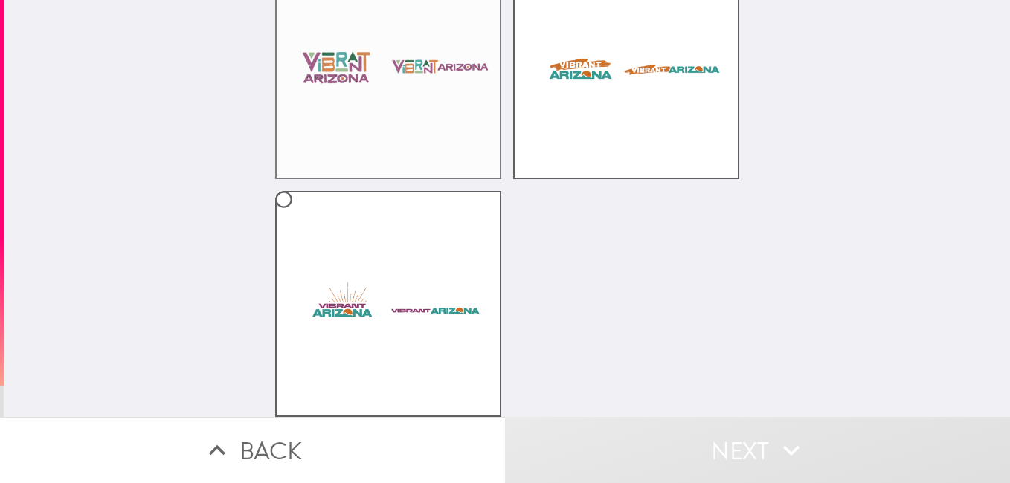
click at [309, 136] on label at bounding box center [388, 66] width 226 height 226
radio input "true"
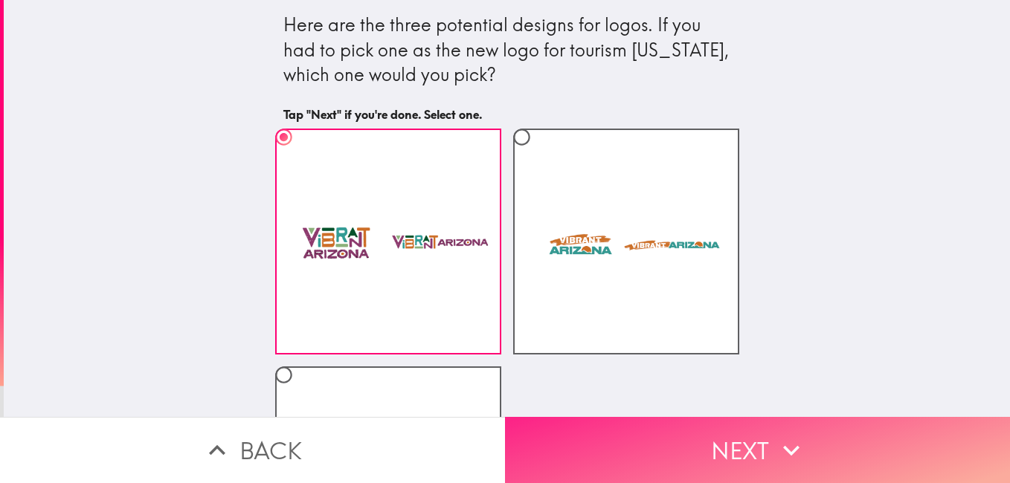
click at [670, 430] on button "Next" at bounding box center [757, 450] width 505 height 66
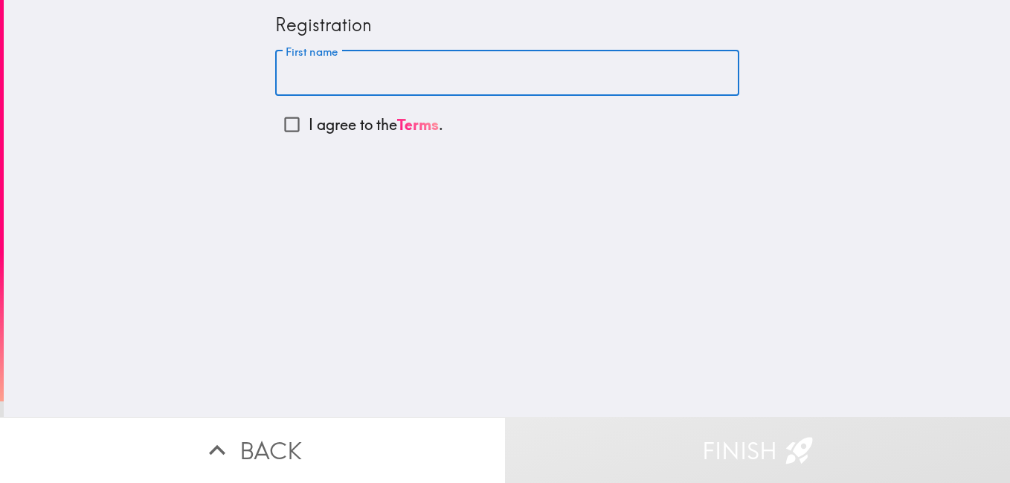
click at [307, 71] on input "First name" at bounding box center [507, 74] width 464 height 46
click at [280, 125] on input "I agree to the Terms ." at bounding box center [291, 124] width 33 height 33
checkbox input "true"
click at [327, 62] on div "First name First name" at bounding box center [507, 74] width 464 height 46
paste input "[PERSON_NAME]"
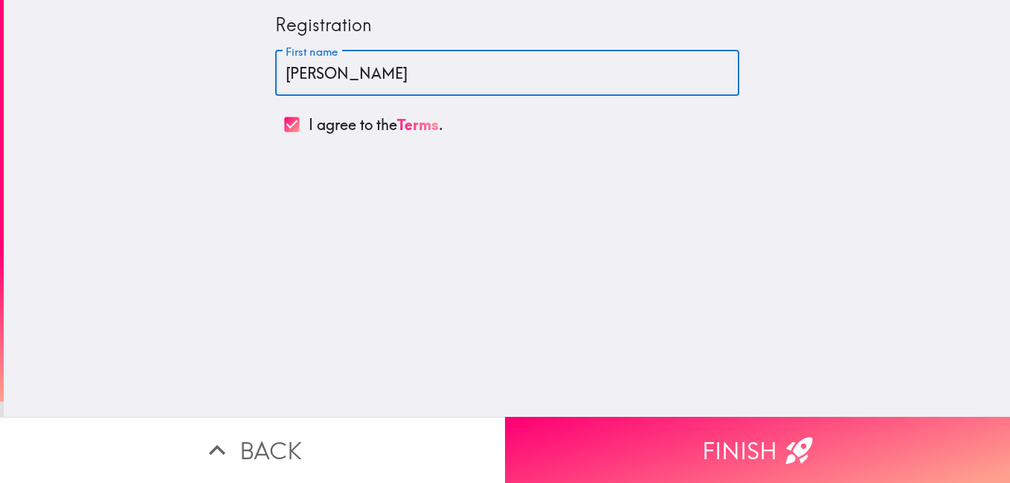
drag, startPoint x: 329, startPoint y: 70, endPoint x: 391, endPoint y: 72, distance: 62.5
click at [391, 72] on input "[PERSON_NAME]" at bounding box center [507, 74] width 464 height 46
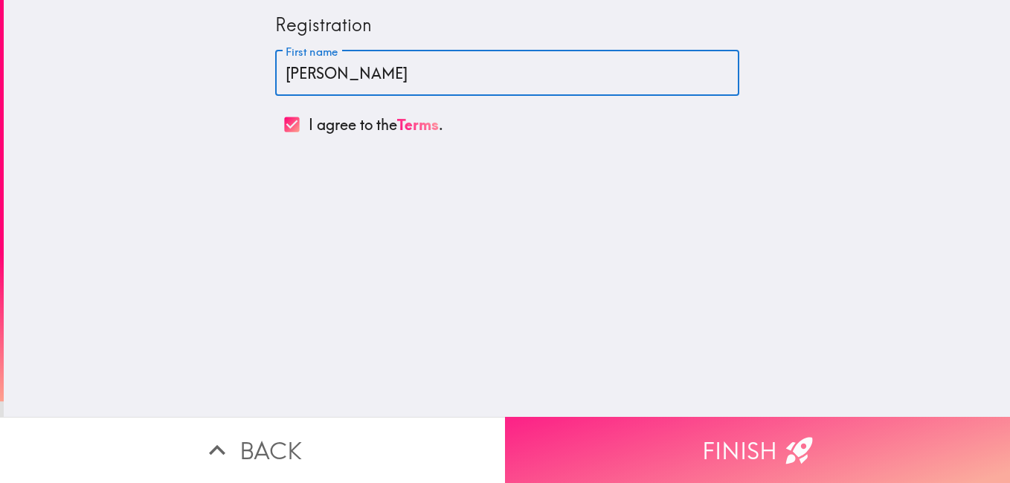
type input "[PERSON_NAME]"
click at [697, 442] on button "Finish" at bounding box center [757, 450] width 505 height 66
